Goal: Task Accomplishment & Management: Use online tool/utility

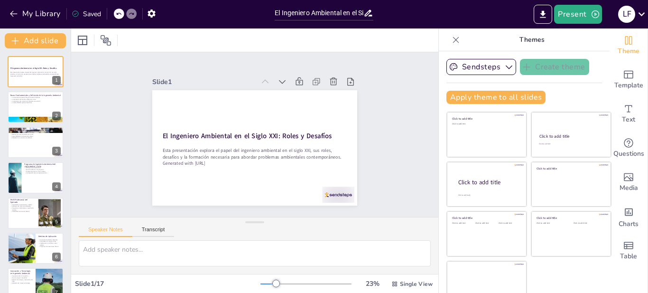
checkbox input "true"
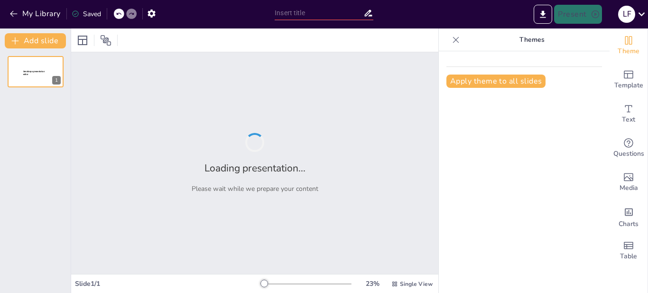
type input "El Ingeniero Ambiental en el Siglo XXI: Roles y Desafíos"
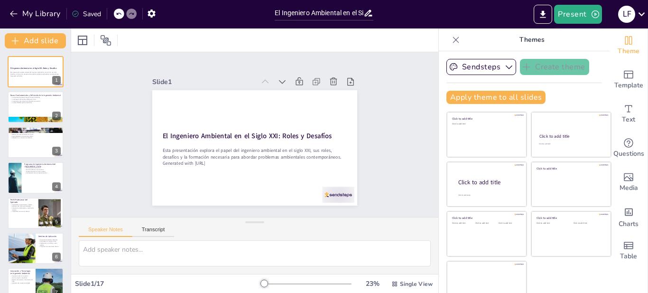
checkbox input "true"
